Goal: Task Accomplishment & Management: Manage account settings

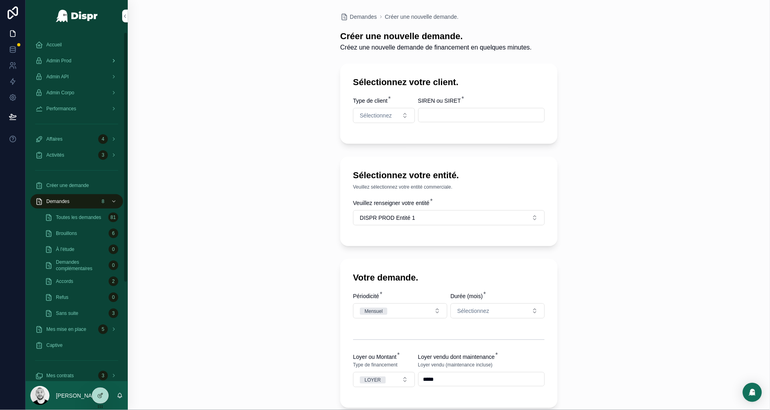
click at [83, 60] on div "Admin Prod" at bounding box center [76, 60] width 83 height 13
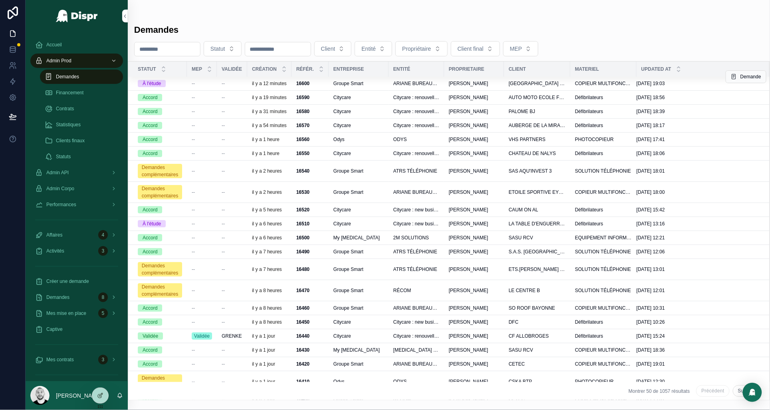
click at [323, 85] on div "16600 16600" at bounding box center [310, 83] width 28 height 6
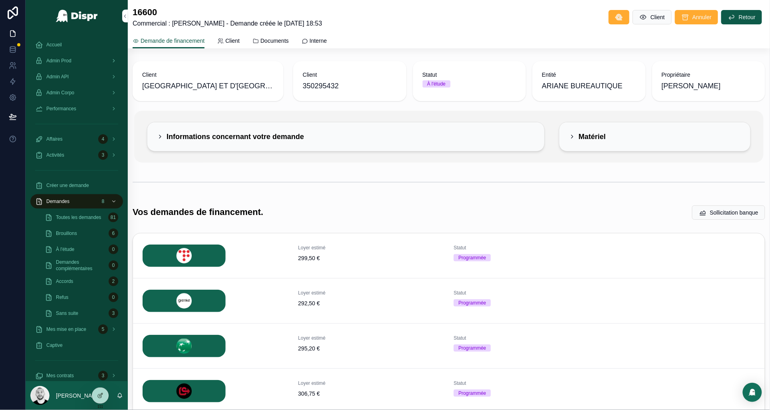
click at [325, 196] on div "Client HOTEL DE [GEOGRAPHIC_DATA] ET D'[GEOGRAPHIC_DATA] Client 350295432 Statu…" at bounding box center [449, 261] width 642 height 407
click at [334, 185] on div "scrollable content" at bounding box center [449, 182] width 633 height 20
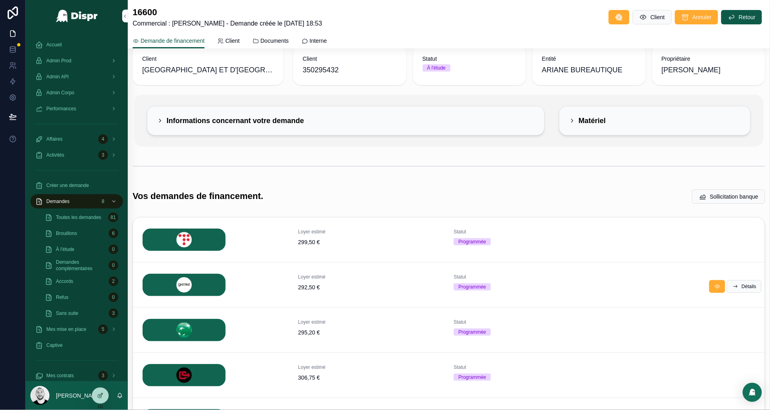
scroll to position [79, 0]
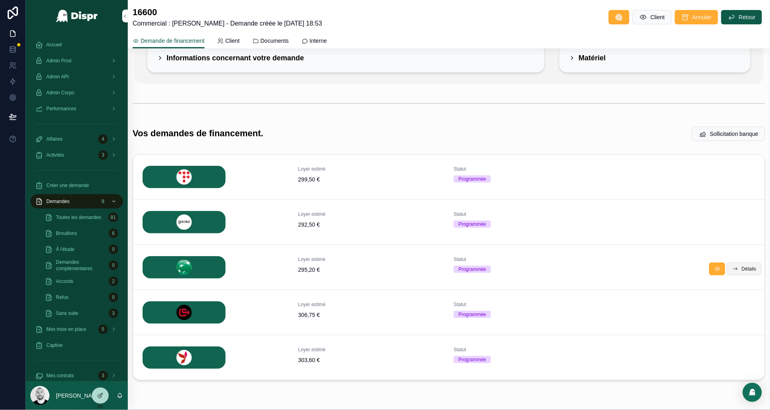
click at [731, 268] on button "Détails" at bounding box center [744, 268] width 35 height 13
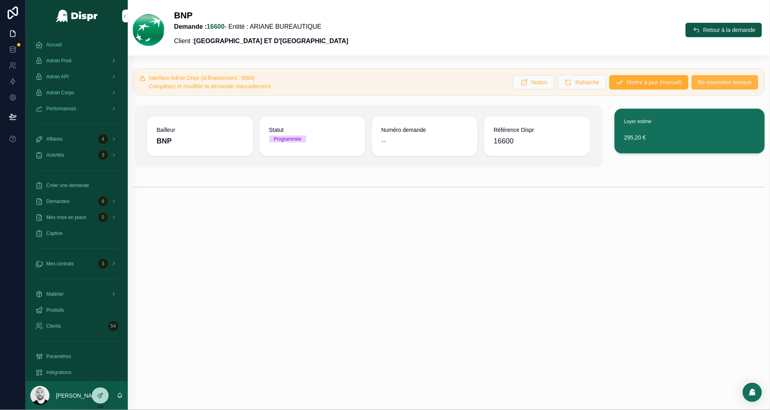
click at [716, 84] on span "Re-soumettre banque" at bounding box center [725, 82] width 54 height 8
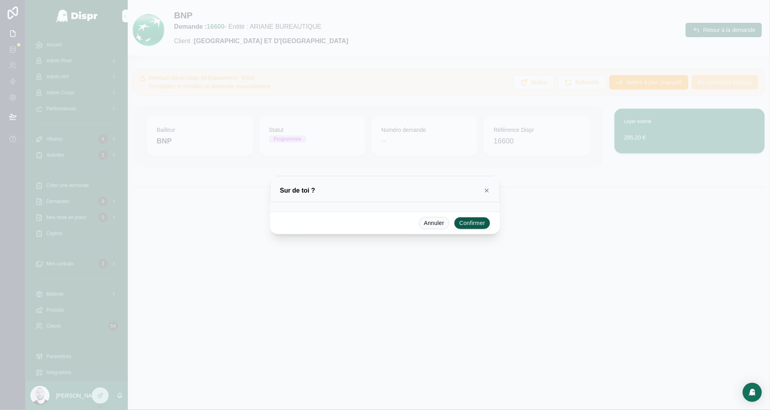
click at [465, 218] on button "Confirmer" at bounding box center [472, 223] width 36 height 13
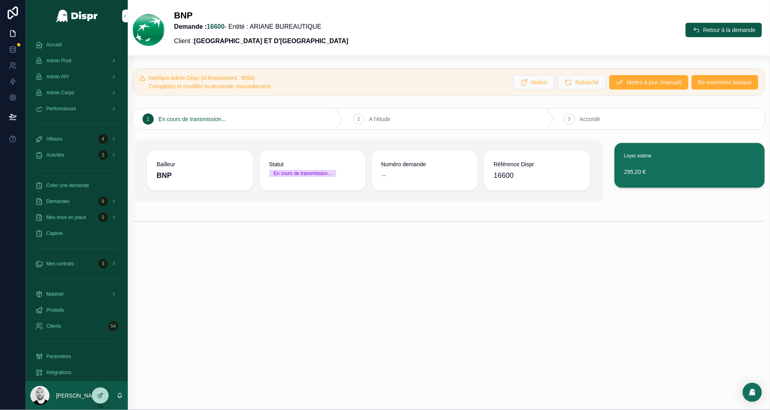
click at [423, 48] on div "BNP Demande : 16600 - Entité : ARIANE BUREAUTIQUE Client : [GEOGRAPHIC_DATA] ET…" at bounding box center [449, 30] width 633 height 41
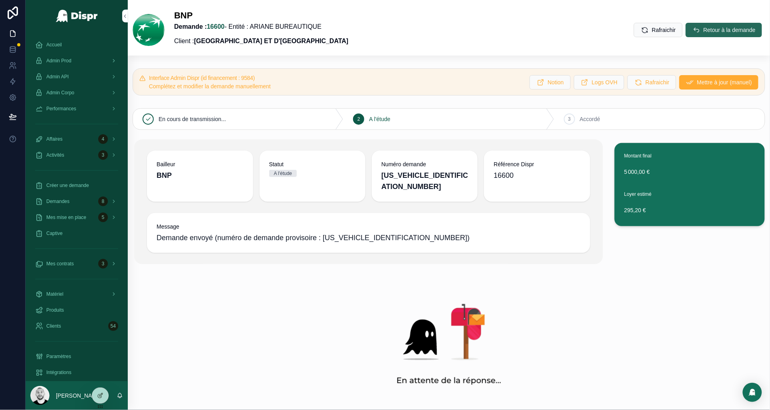
click at [708, 34] on span "Retour à la demande" at bounding box center [729, 30] width 52 height 8
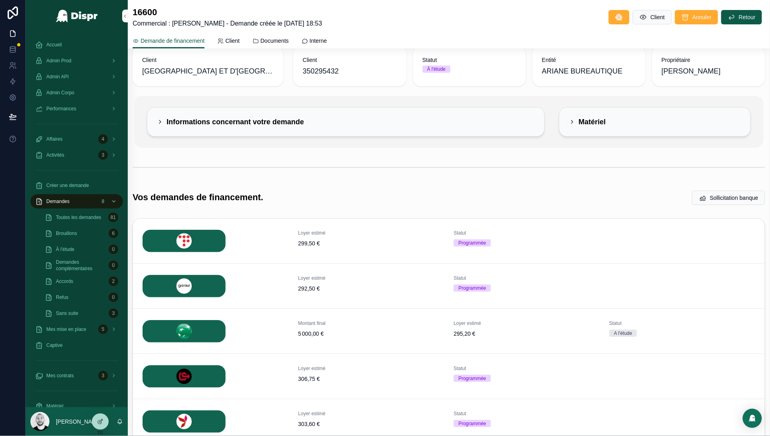
scroll to position [69, 0]
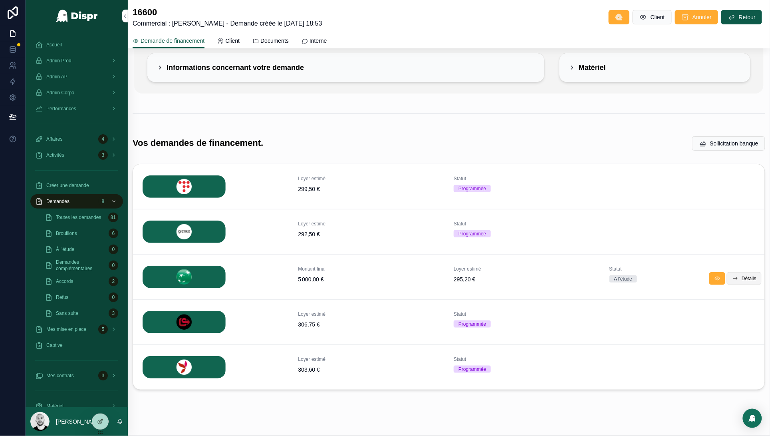
click at [732, 275] on icon "scrollable content" at bounding box center [735, 278] width 6 height 6
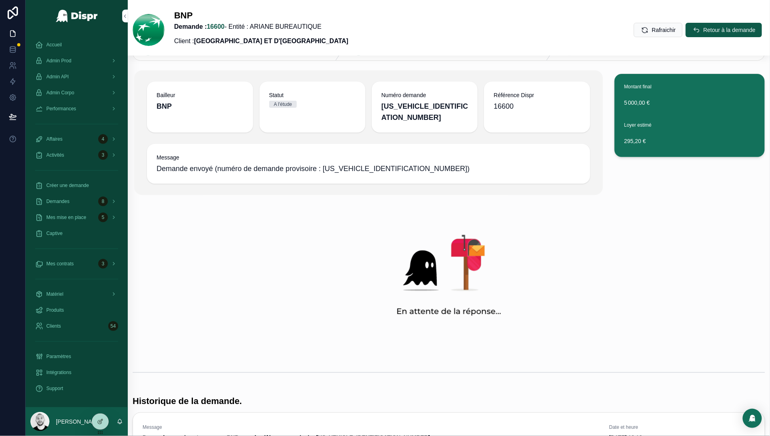
scroll to position [69, 0]
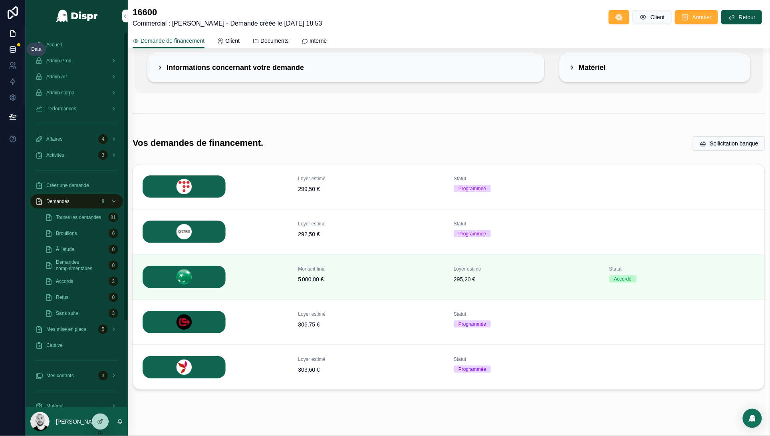
click at [6, 51] on link at bounding box center [12, 50] width 25 height 16
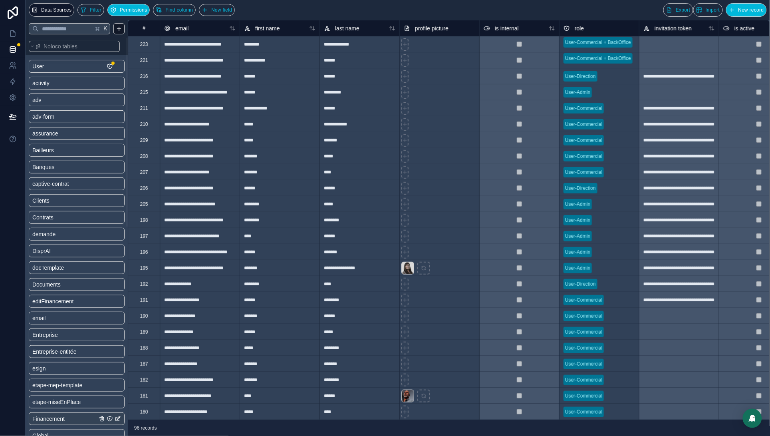
click at [72, 409] on link "Financement" at bounding box center [64, 418] width 65 height 8
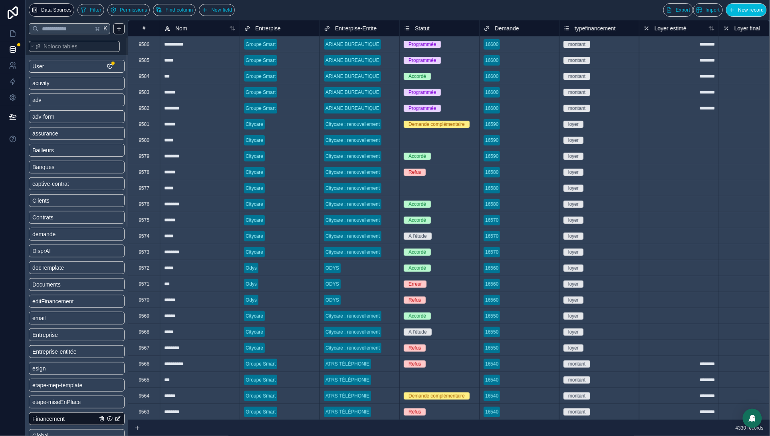
click at [455, 48] on div "Programmée" at bounding box center [439, 44] width 79 height 9
click at [456, 61] on div "Programmée" at bounding box center [439, 60] width 79 height 9
click at [456, 95] on div "Programmée" at bounding box center [439, 92] width 79 height 9
click at [452, 109] on div "Programmée" at bounding box center [439, 108] width 79 height 9
click at [13, 34] on icon at bounding box center [13, 34] width 8 height 8
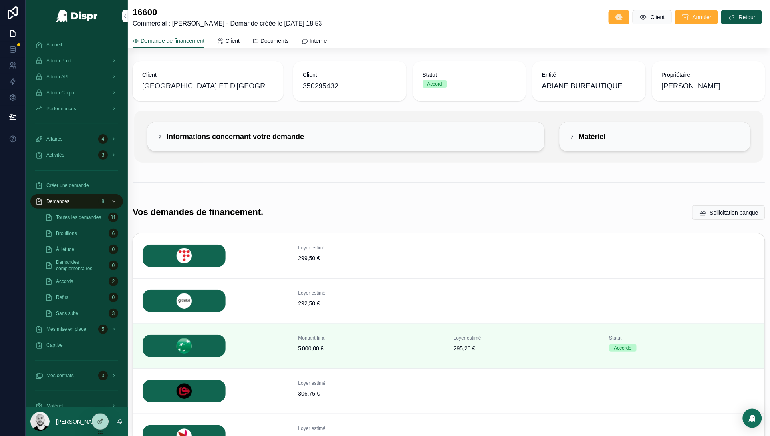
click at [65, 229] on div "Brouillons 6" at bounding box center [81, 233] width 73 height 13
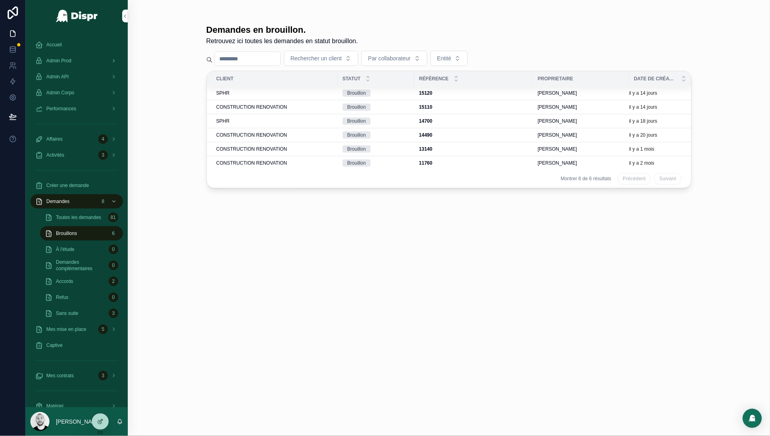
click at [270, 92] on div "SPHR" at bounding box center [274, 93] width 117 height 6
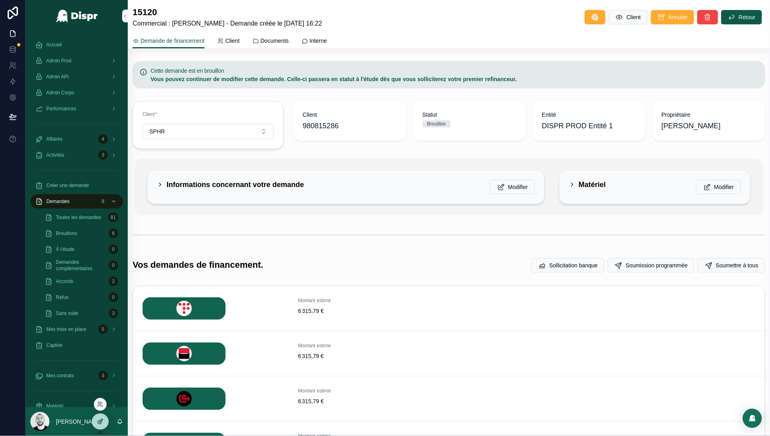
click at [103, 409] on icon at bounding box center [100, 421] width 6 height 6
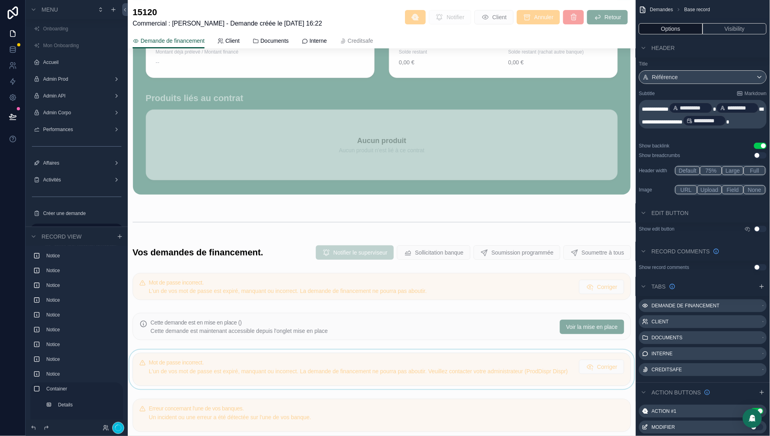
scroll to position [1137, 0]
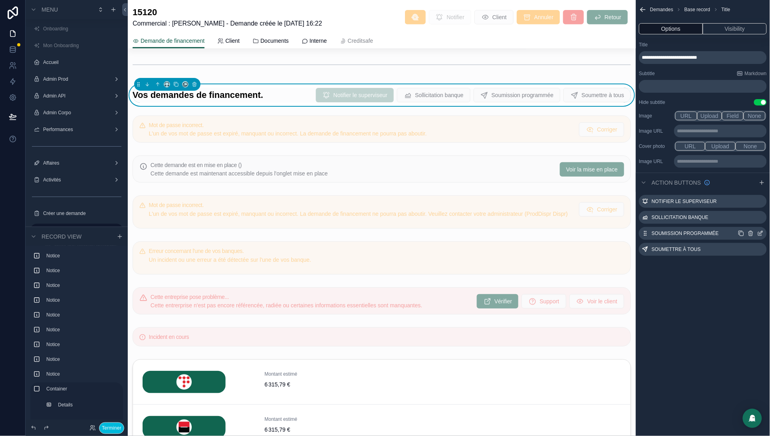
click at [760, 234] on icon "scrollable content" at bounding box center [761, 232] width 3 height 3
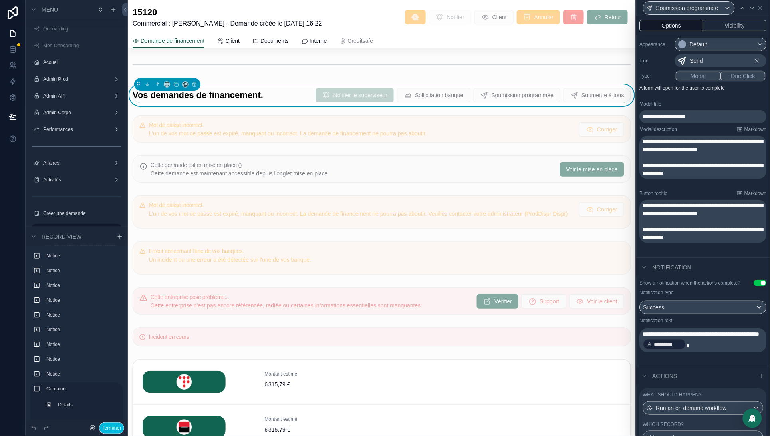
scroll to position [107, 0]
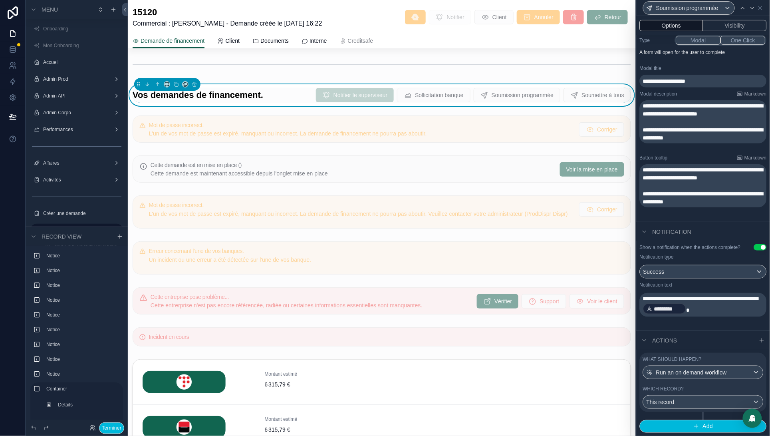
click at [711, 387] on div "Which record?" at bounding box center [703, 388] width 121 height 6
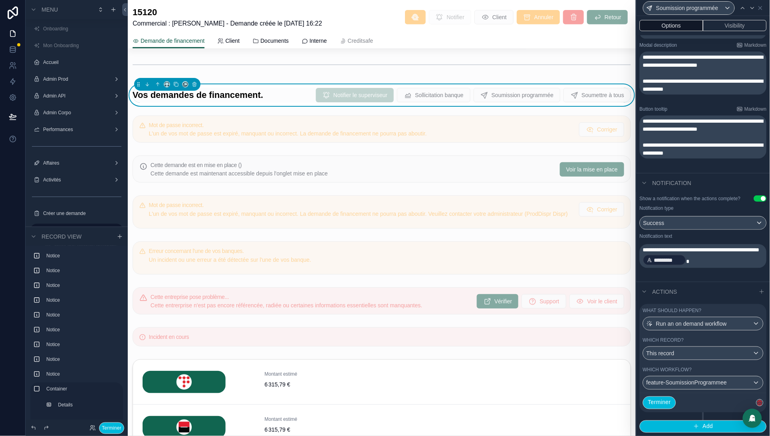
scroll to position [156, 0]
click at [712, 366] on div "Which workflow?" at bounding box center [703, 369] width 121 height 6
click at [715, 399] on div "Terminer" at bounding box center [703, 403] width 127 height 20
click at [701, 409] on button "Add" at bounding box center [703, 426] width 127 height 13
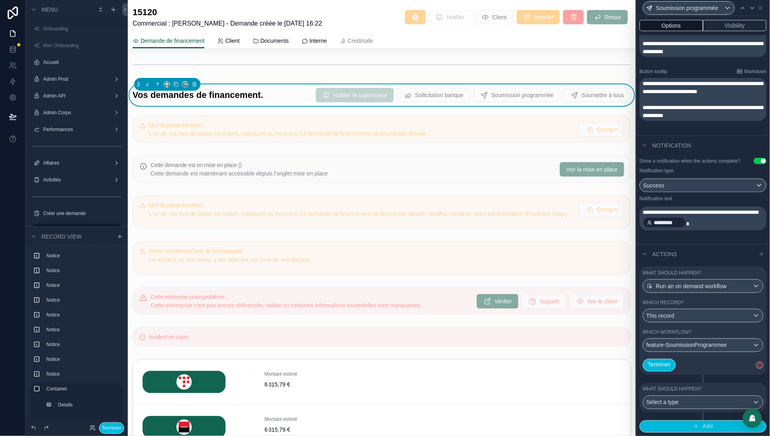
scroll to position [194, 0]
click at [702, 403] on div "Select a type" at bounding box center [703, 402] width 120 height 13
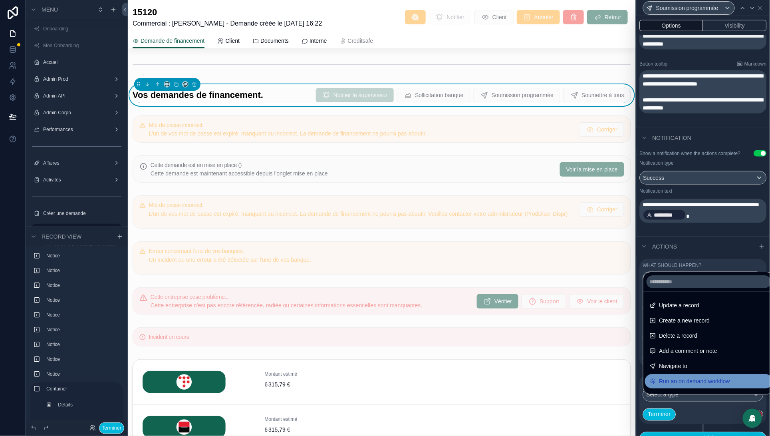
click at [682, 377] on span "Run an on demand workflow" at bounding box center [694, 381] width 71 height 10
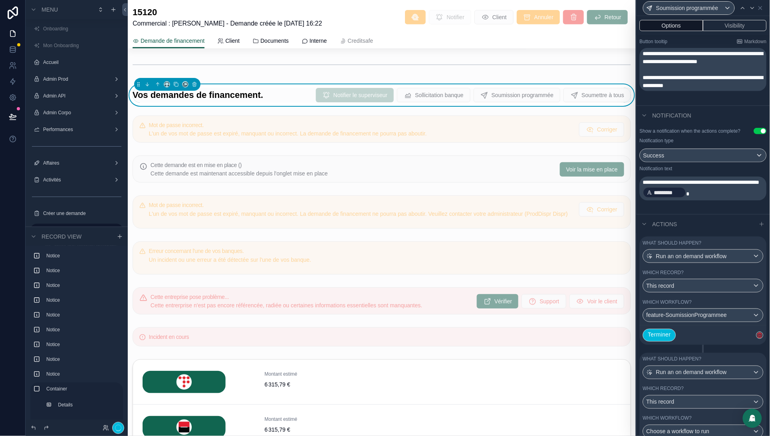
scroll to position [273, 0]
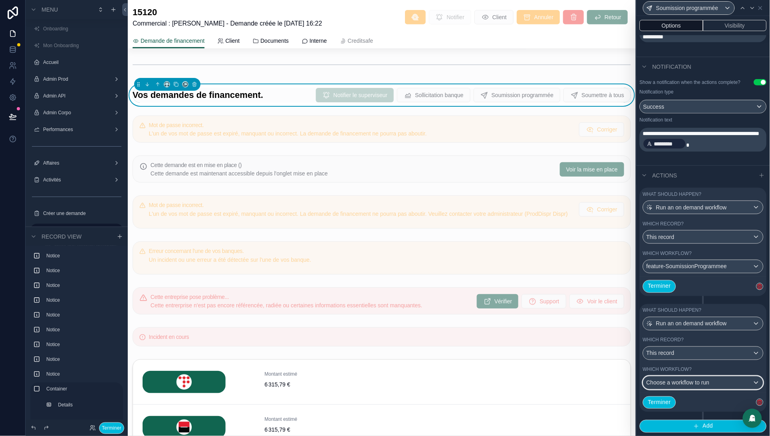
click at [688, 387] on div "Choose a workflow to run" at bounding box center [703, 382] width 120 height 13
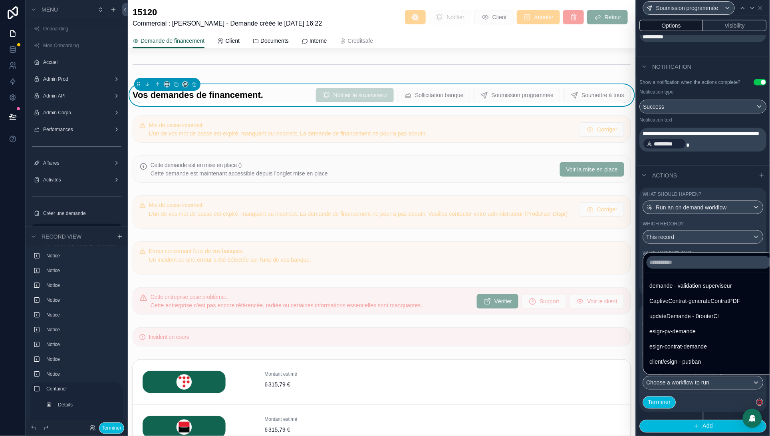
click at [709, 244] on div at bounding box center [703, 218] width 133 height 436
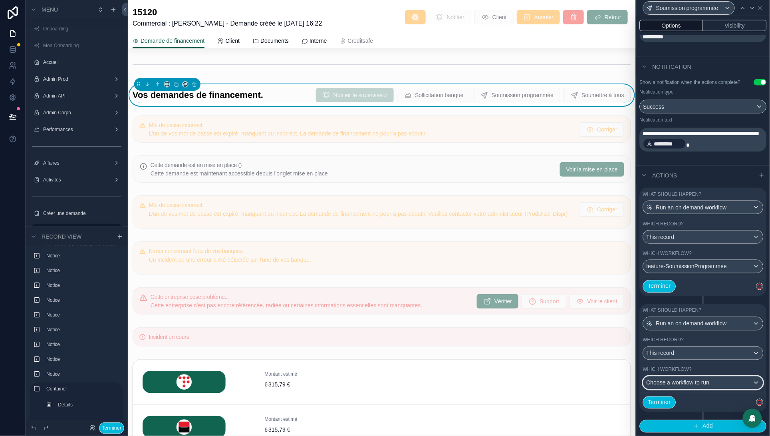
click at [705, 382] on span "Choose a workflow to run" at bounding box center [677, 382] width 63 height 6
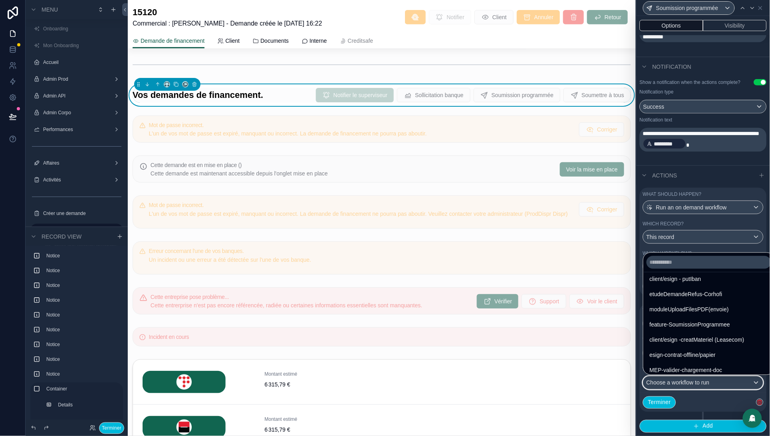
scroll to position [89, 0]
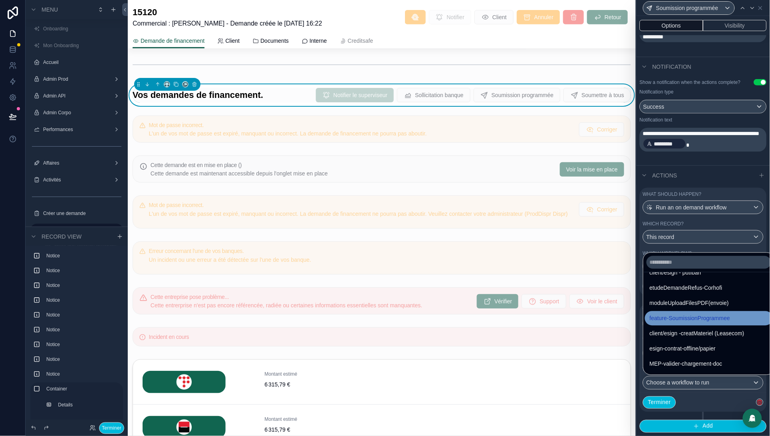
click at [715, 318] on span "feature-SoumissionProgrammee" at bounding box center [690, 318] width 81 height 10
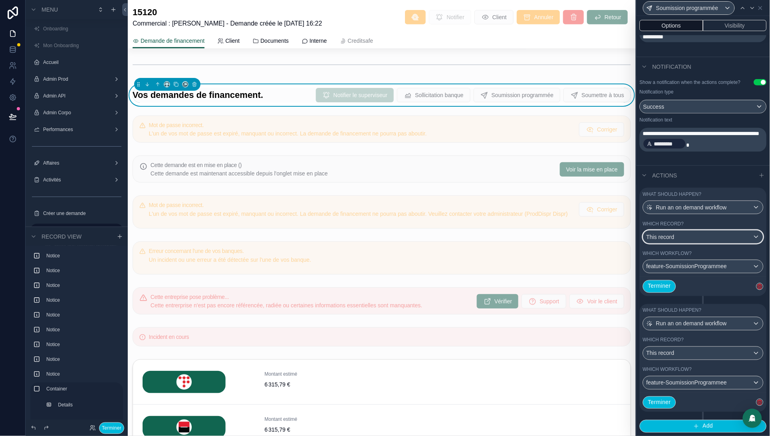
click at [690, 232] on div "This record" at bounding box center [703, 236] width 120 height 13
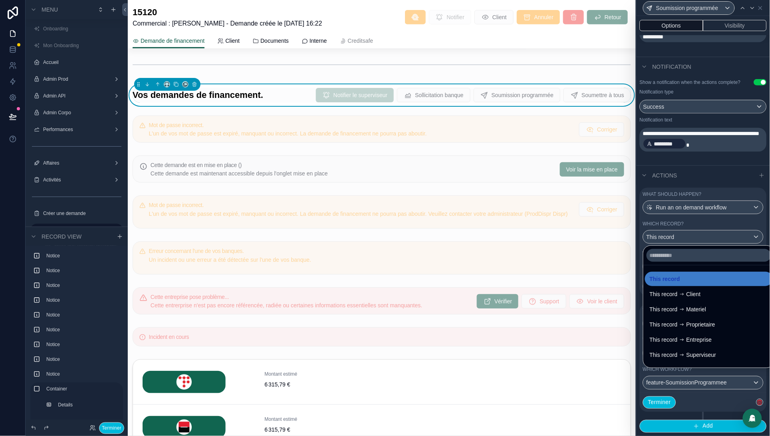
click at [691, 206] on div at bounding box center [703, 218] width 133 height 436
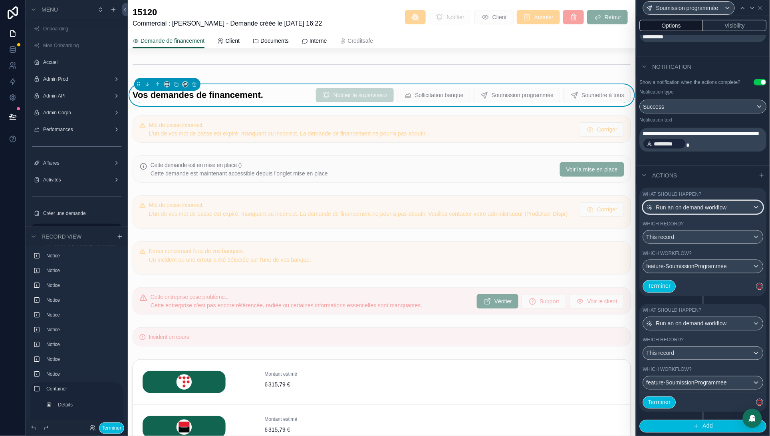
click at [691, 205] on span "Run an on demand workflow" at bounding box center [691, 207] width 71 height 8
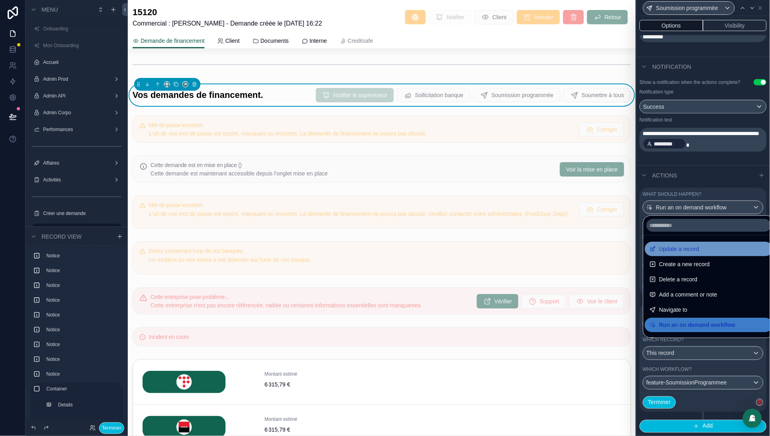
click at [690, 250] on span "Update a record" at bounding box center [679, 249] width 40 height 10
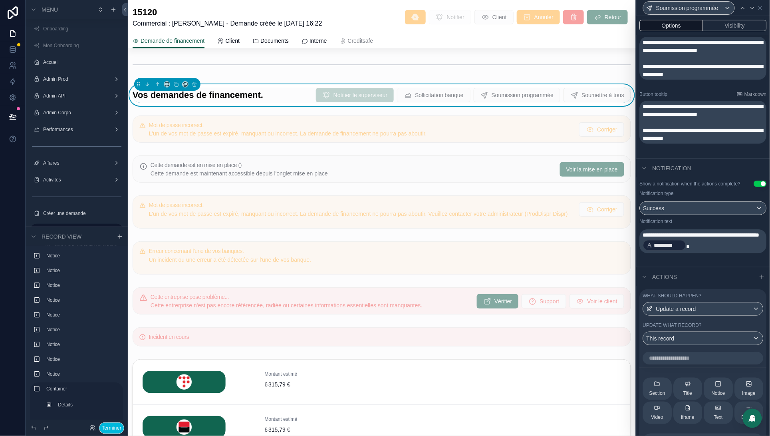
scroll to position [210, 0]
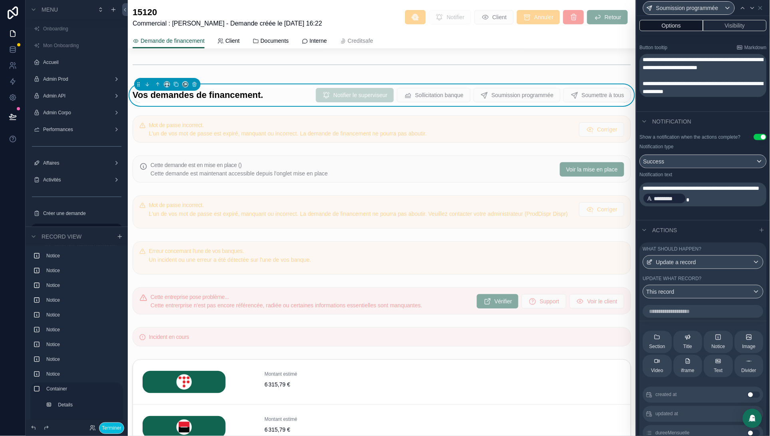
click at [672, 317] on input "text" at bounding box center [703, 311] width 121 height 13
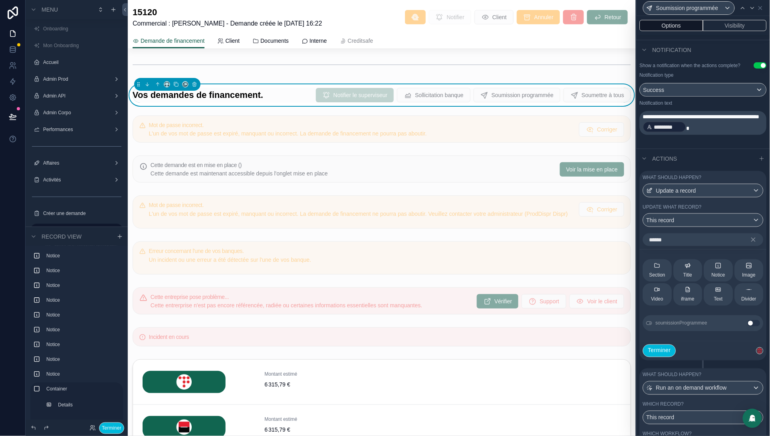
scroll to position [293, 0]
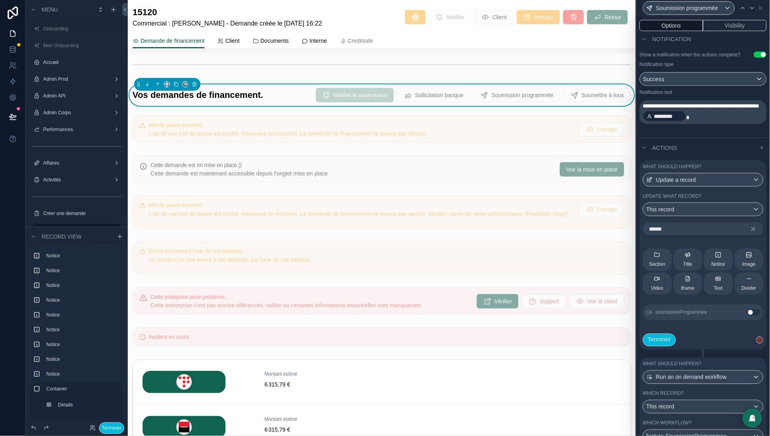
type input "******"
click at [748, 315] on button "Use setting" at bounding box center [754, 312] width 13 height 6
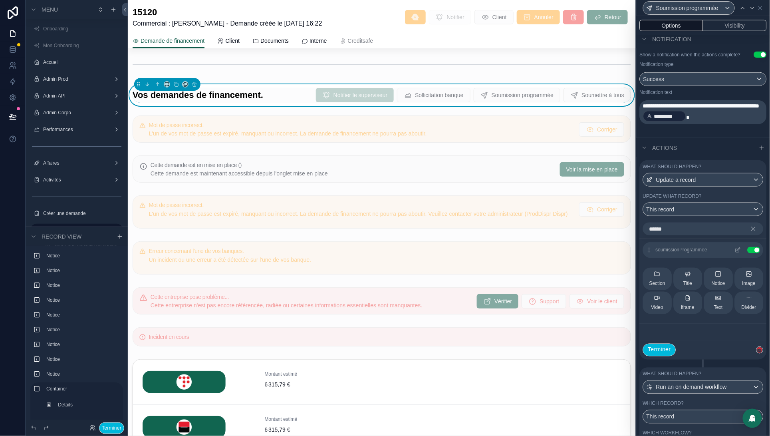
click at [732, 252] on div "soumissionProgrammee Use setting" at bounding box center [703, 250] width 121 height 16
click at [737, 251] on icon at bounding box center [738, 249] width 3 height 3
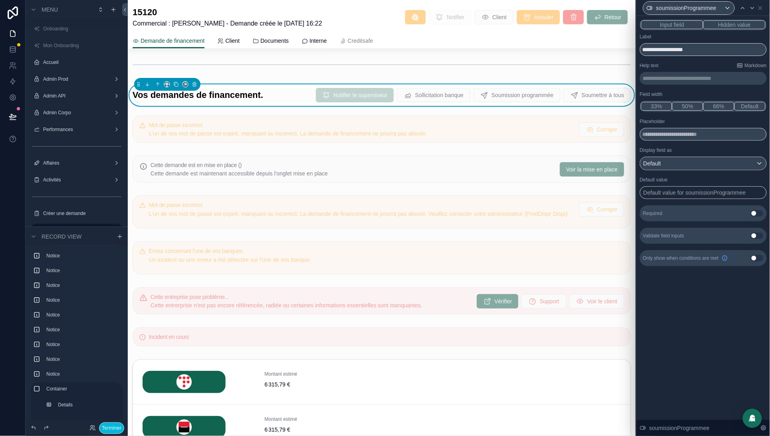
click at [742, 21] on button "Hidden value" at bounding box center [734, 24] width 62 height 9
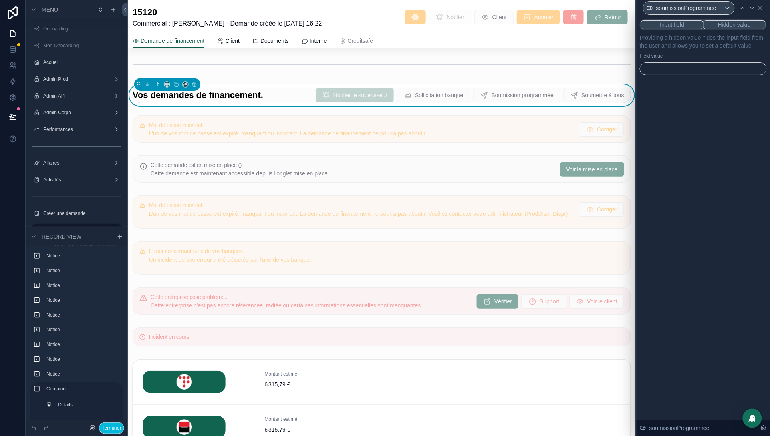
click at [666, 75] on div at bounding box center [703, 68] width 127 height 13
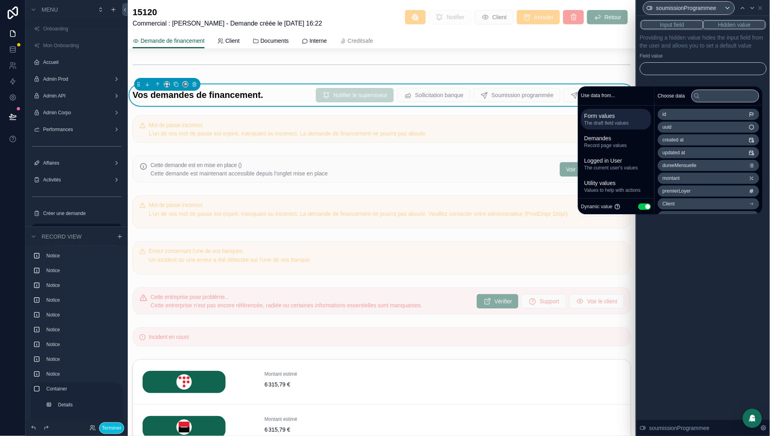
click at [639, 206] on button "Use setting" at bounding box center [644, 206] width 13 height 6
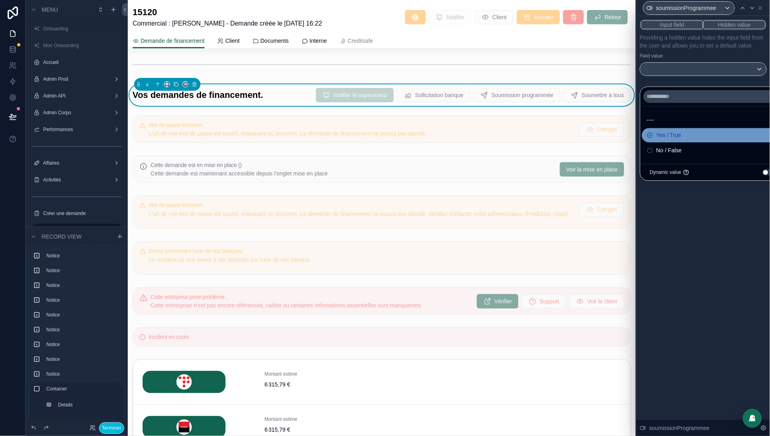
click at [667, 134] on span "Yes / True" at bounding box center [668, 136] width 25 height 10
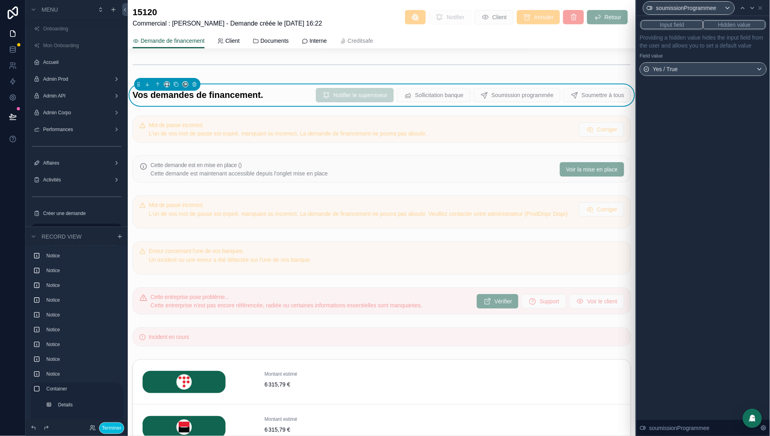
click at [697, 244] on div "Input field Hidden value Providing a hidden value hides the input field from th…" at bounding box center [703, 226] width 133 height 420
click at [761, 7] on icon at bounding box center [760, 7] width 3 height 3
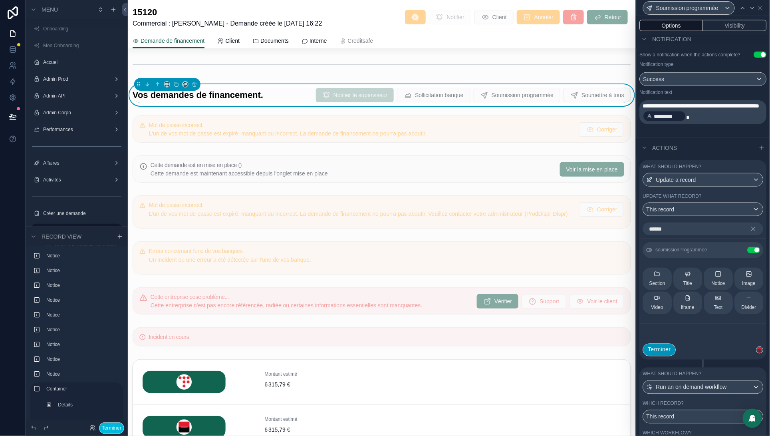
click at [658, 356] on button "Terminer" at bounding box center [659, 349] width 33 height 13
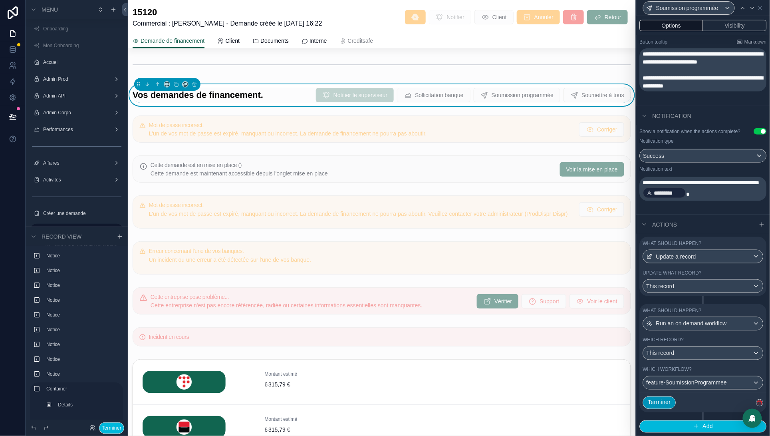
click at [664, 401] on button "Terminer" at bounding box center [659, 402] width 33 height 13
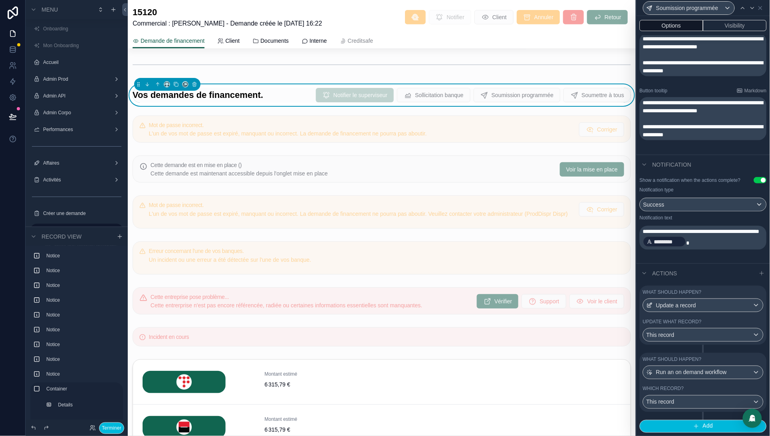
scroll to position [175, 0]
click at [10, 120] on icon at bounding box center [13, 117] width 8 height 8
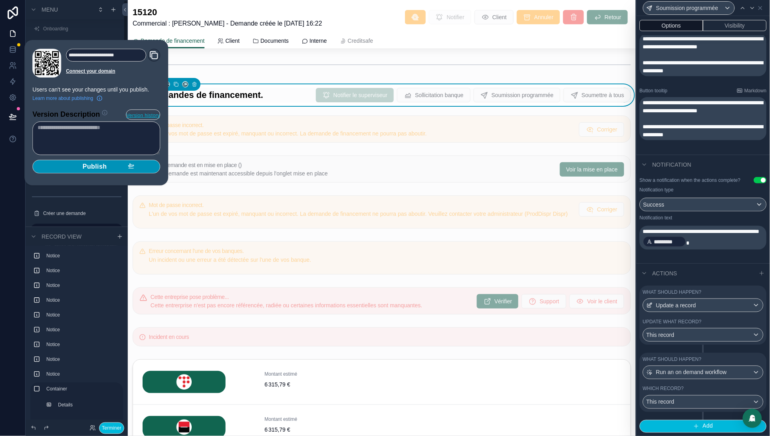
click at [94, 168] on span "Publish" at bounding box center [95, 167] width 24 height 8
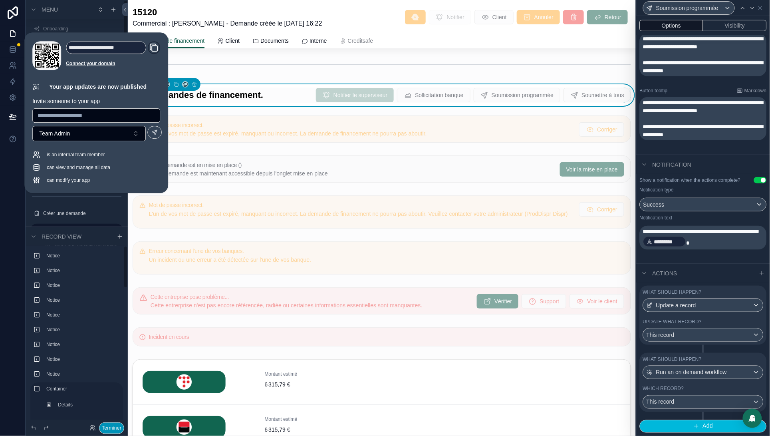
click at [111, 409] on button "Terminer" at bounding box center [111, 428] width 25 height 12
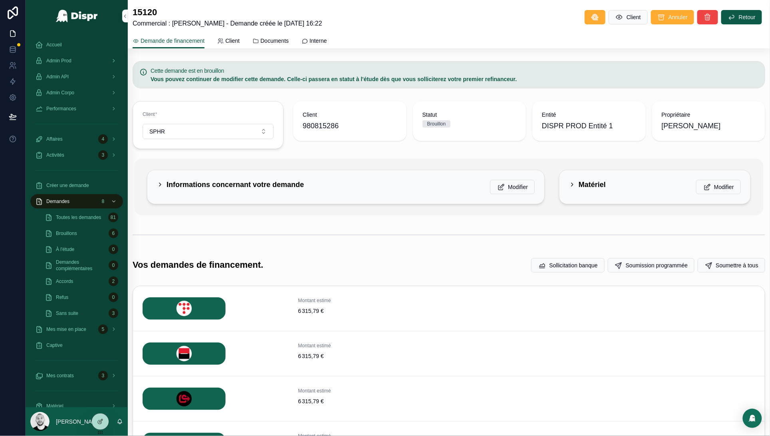
click at [60, 40] on div "Accueil" at bounding box center [76, 44] width 83 height 13
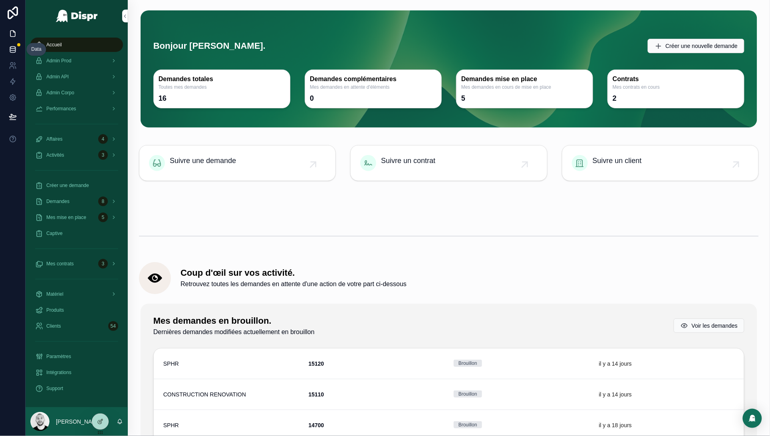
click at [12, 49] on icon at bounding box center [13, 50] width 8 height 8
